Goal: Transaction & Acquisition: Book appointment/travel/reservation

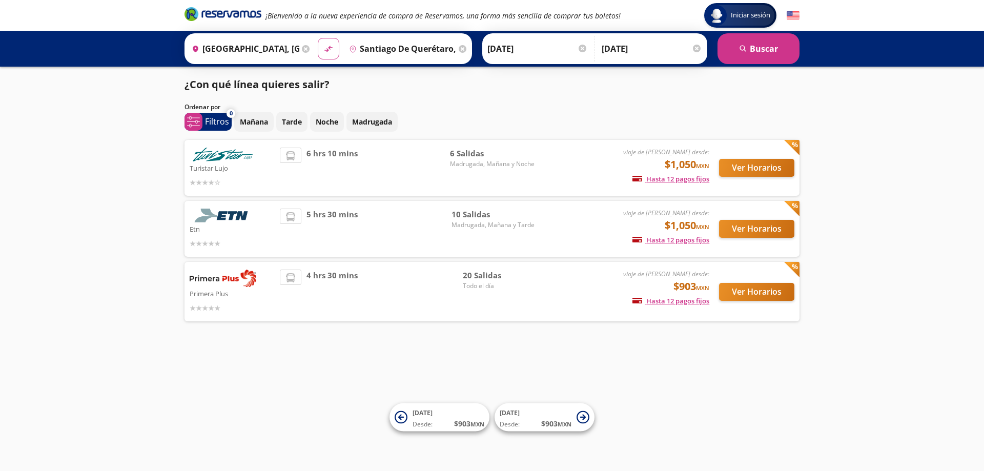
click at [220, 156] on img at bounding box center [223, 155] width 67 height 14
click at [747, 171] on button "Ver Horarios" at bounding box center [756, 168] width 75 height 18
click at [741, 295] on button "Ver Horarios" at bounding box center [756, 292] width 75 height 18
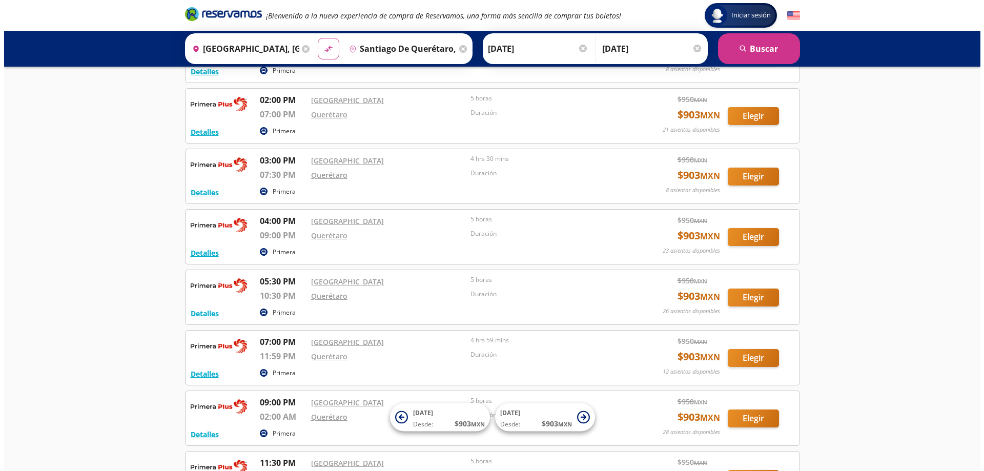
scroll to position [830, 0]
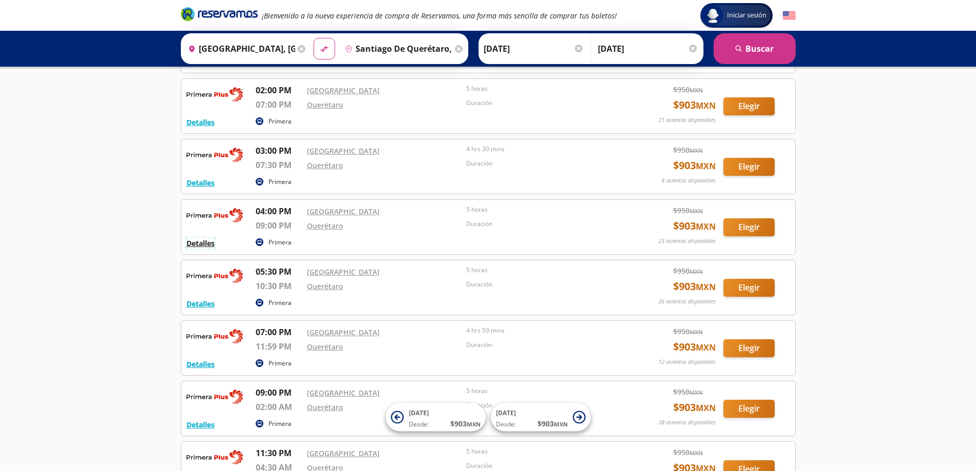
click at [199, 245] on button "Detalles" at bounding box center [200, 243] width 28 height 11
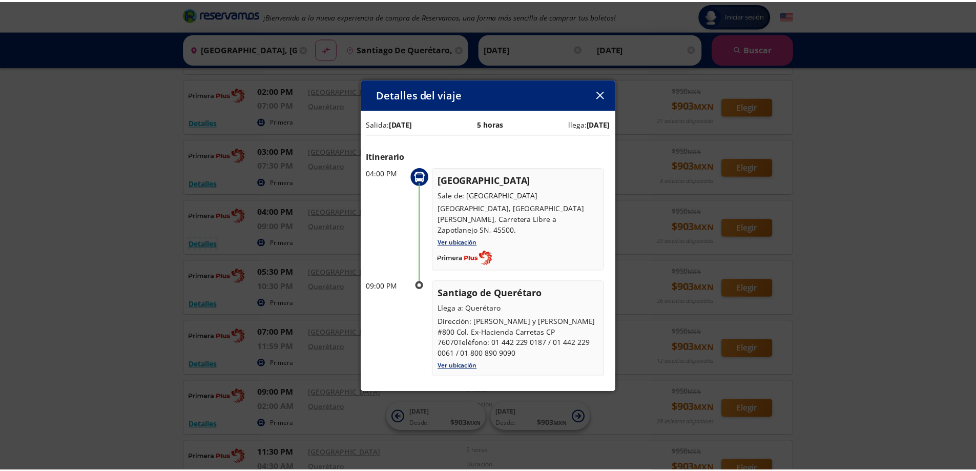
scroll to position [0, 0]
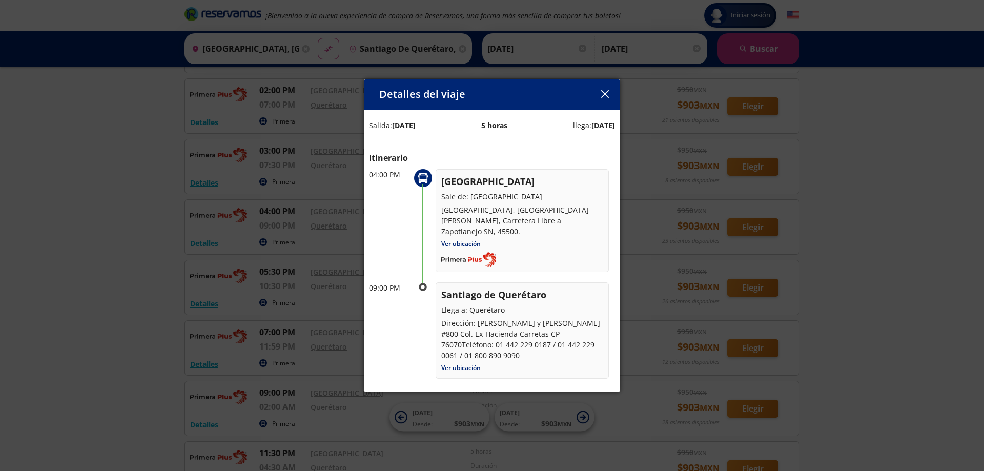
click at [606, 94] on icon "button" at bounding box center [604, 94] width 8 height 8
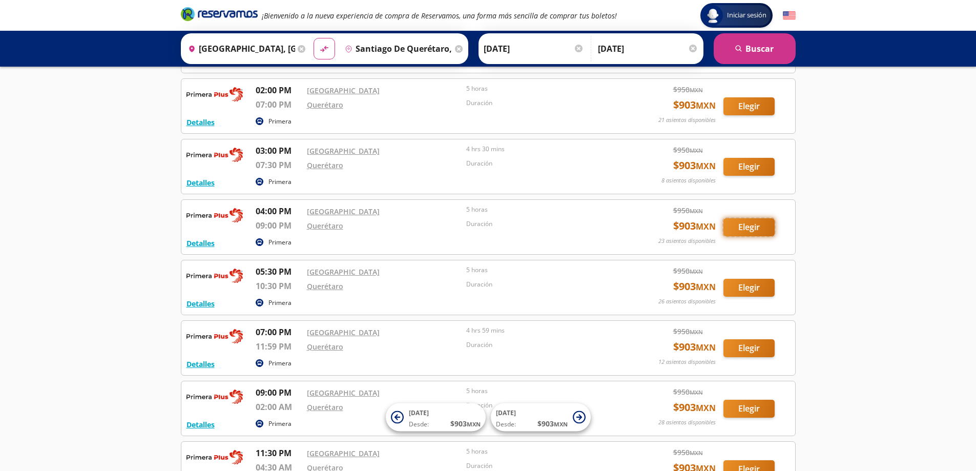
click at [735, 230] on button "Elegir" at bounding box center [748, 227] width 51 height 18
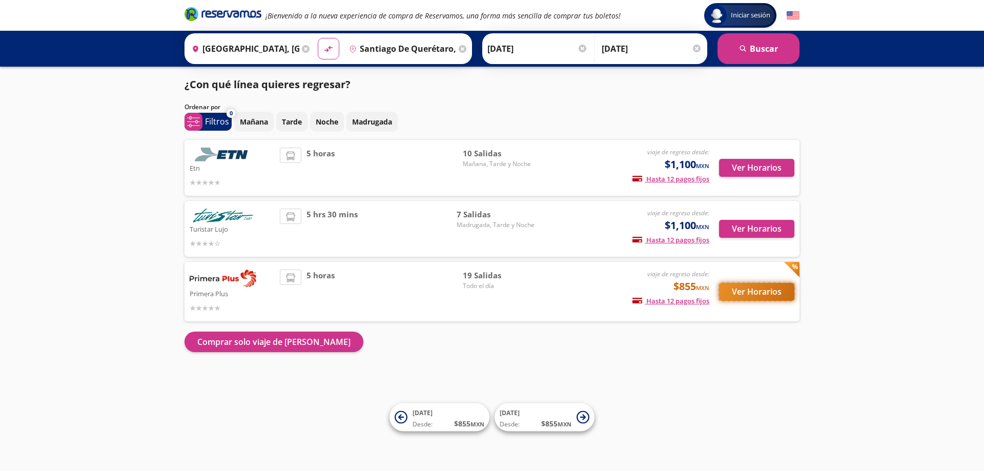
click at [743, 288] on button "Ver Horarios" at bounding box center [756, 292] width 75 height 18
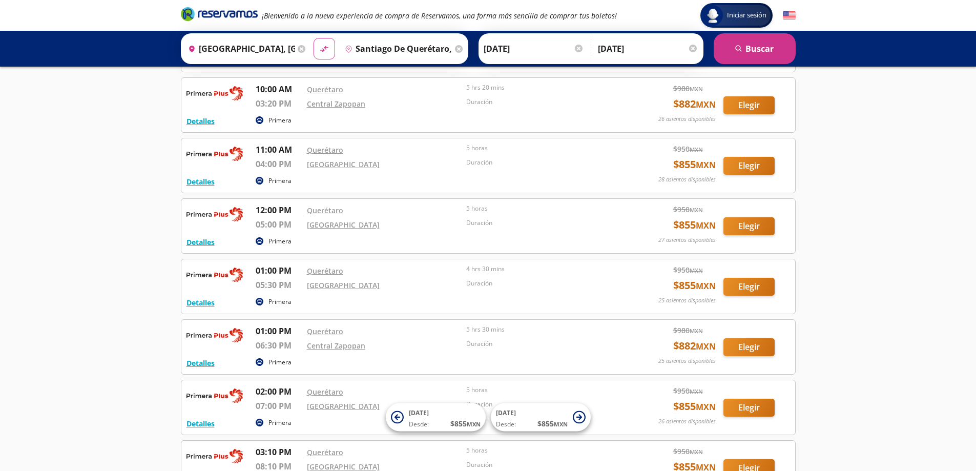
scroll to position [463, 0]
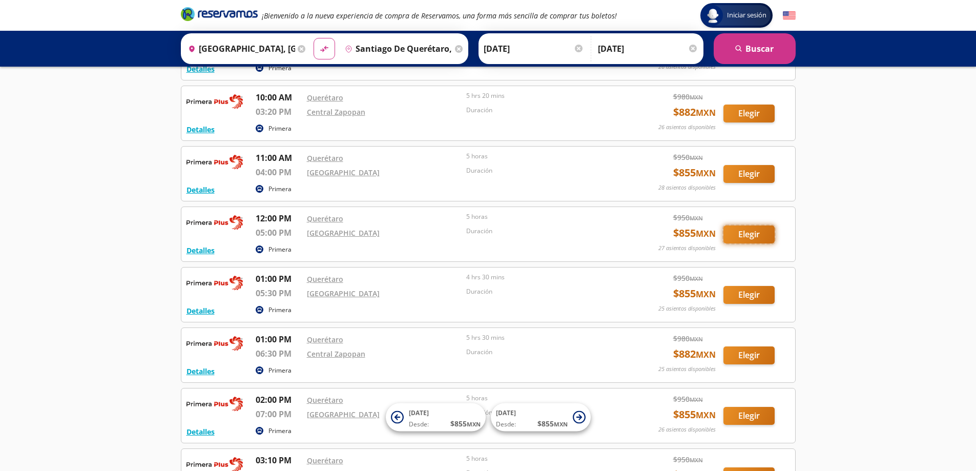
click at [750, 235] on button "Elegir" at bounding box center [748, 234] width 51 height 18
